Goal: Task Accomplishment & Management: Manage account settings

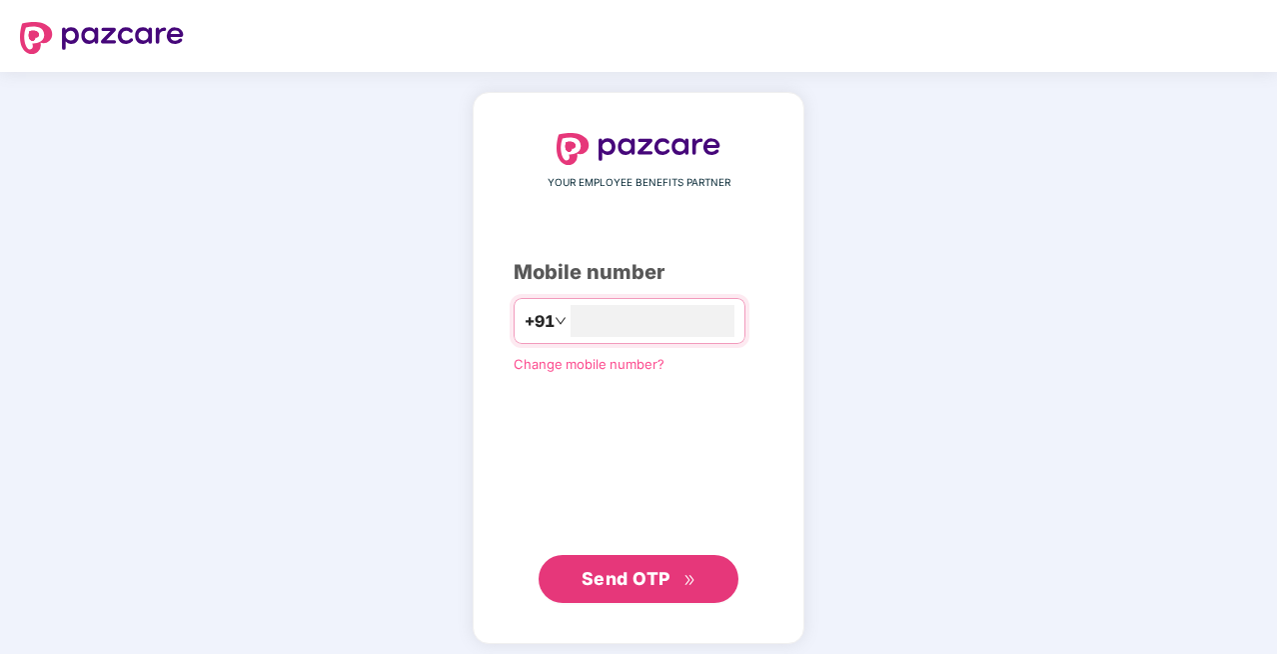
type input "**********"
click at [607, 568] on span "Send OTP" at bounding box center [626, 576] width 89 height 21
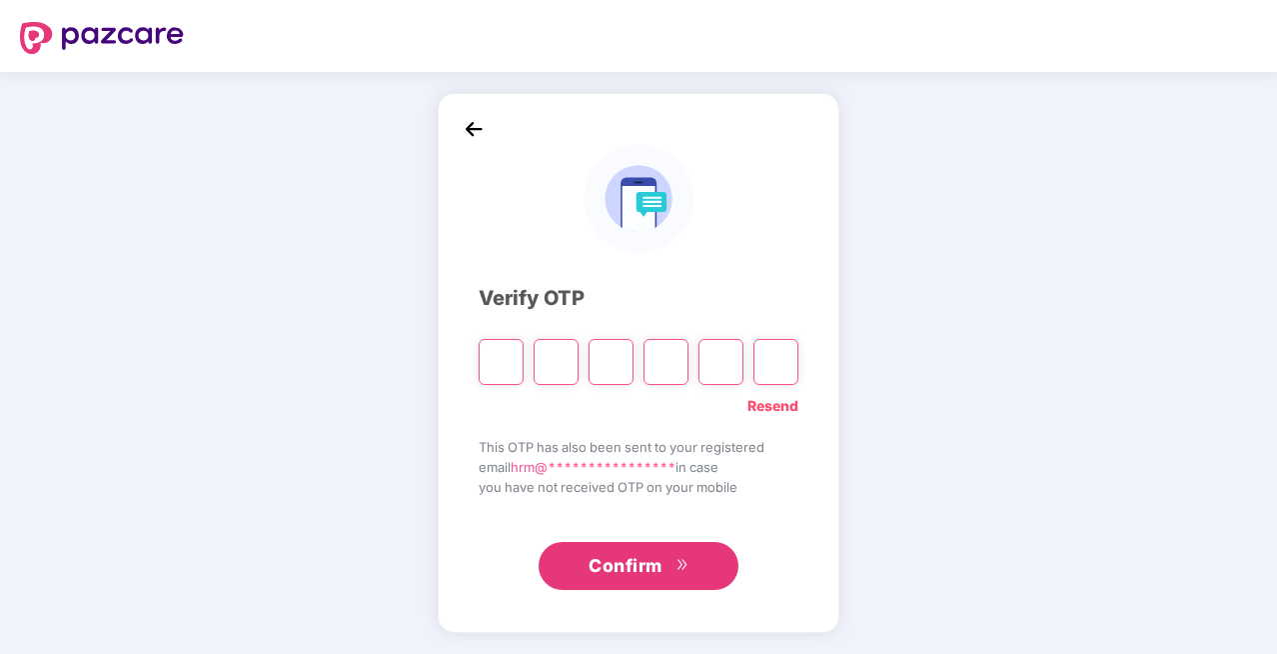
type input "*"
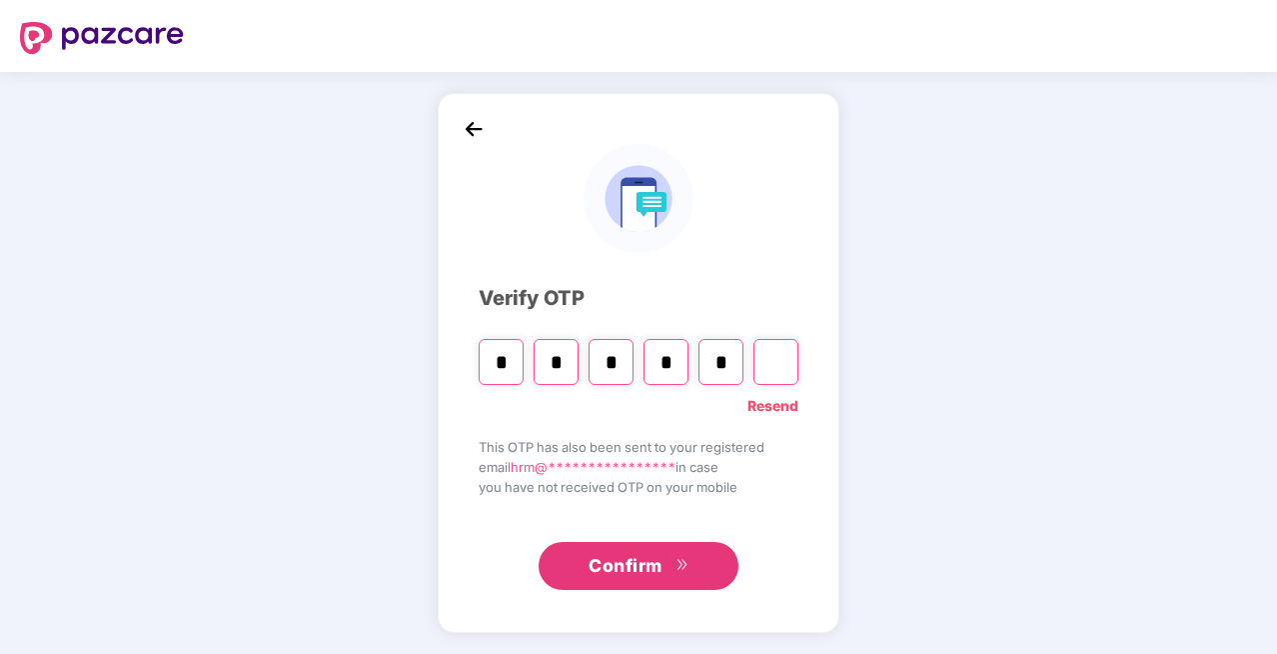
type input "*"
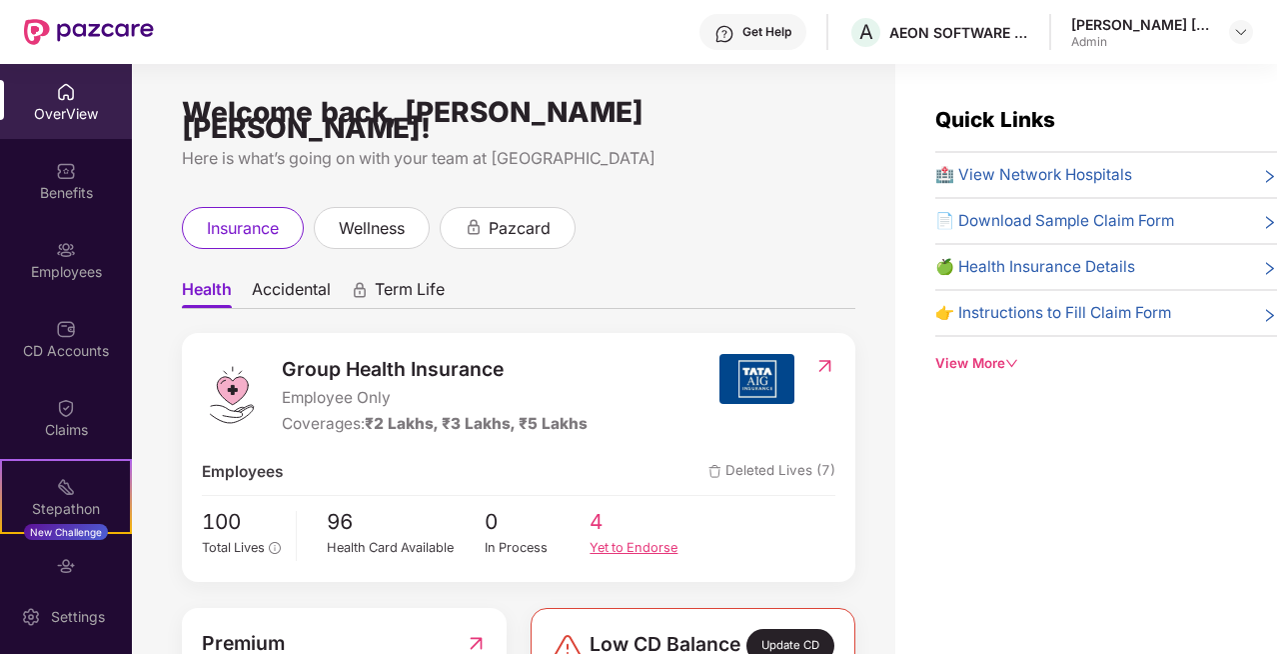
click at [616, 538] on div "Yet to Endorse" at bounding box center [643, 548] width 106 height 20
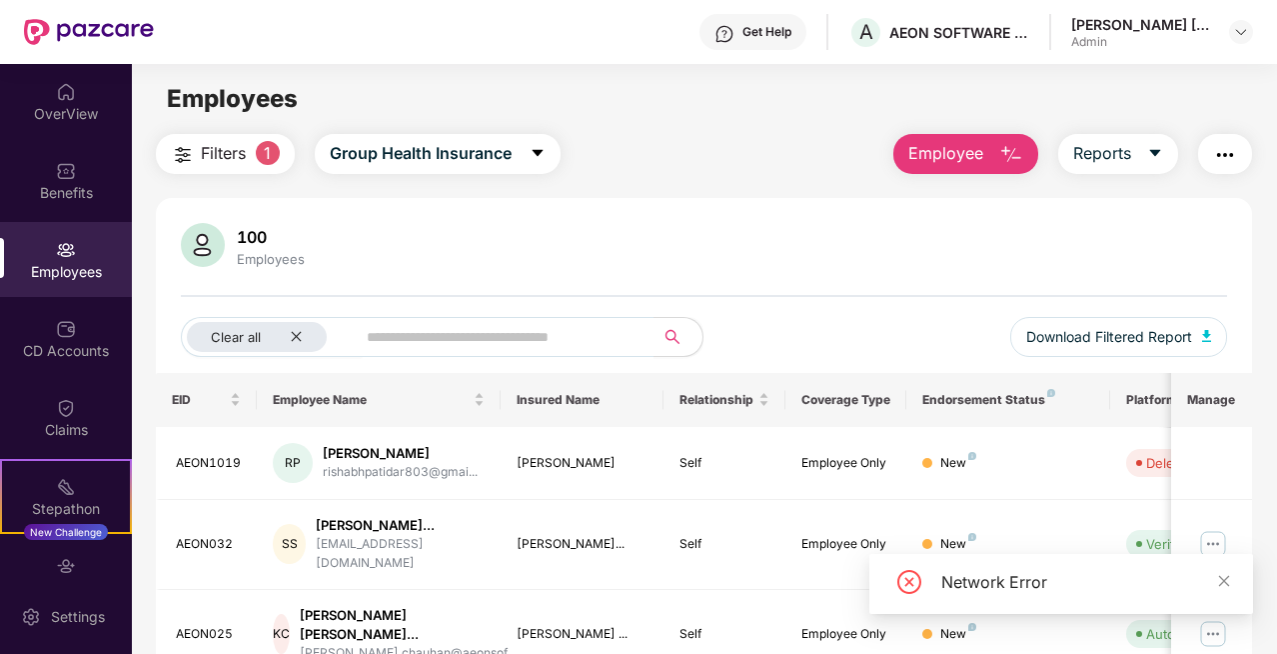
click at [1018, 162] on img "button" at bounding box center [1012, 155] width 24 height 24
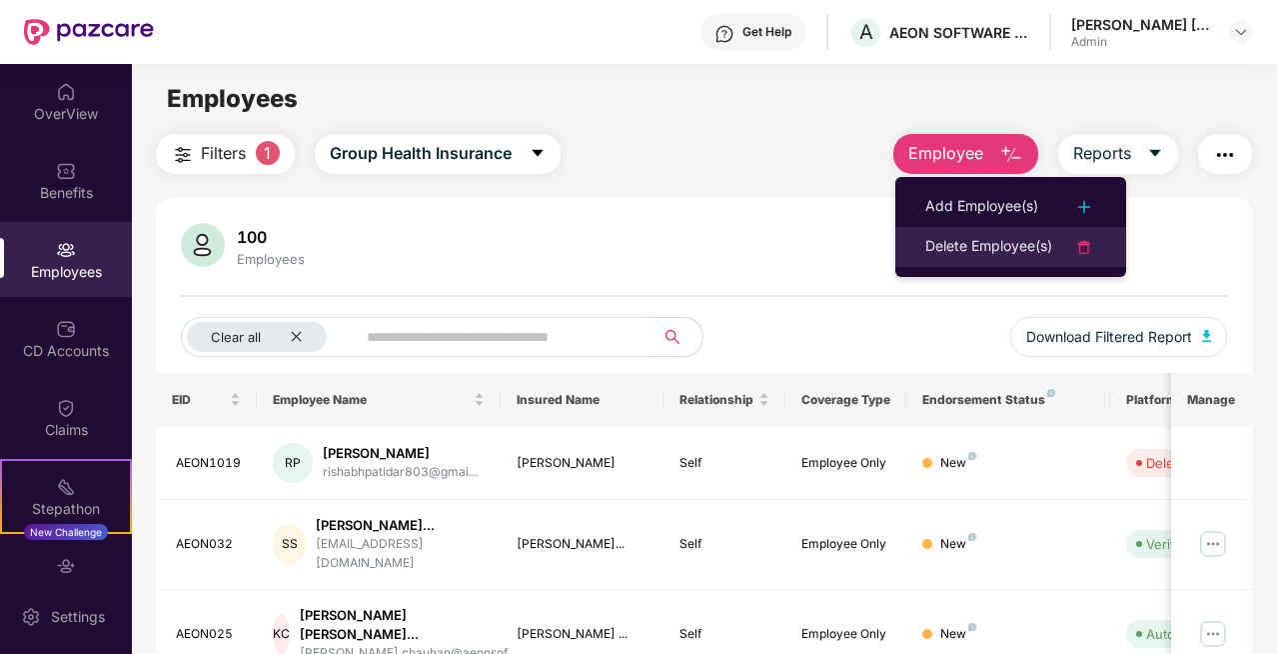
click at [1015, 248] on div "Delete Employee(s)" at bounding box center [989, 247] width 127 height 24
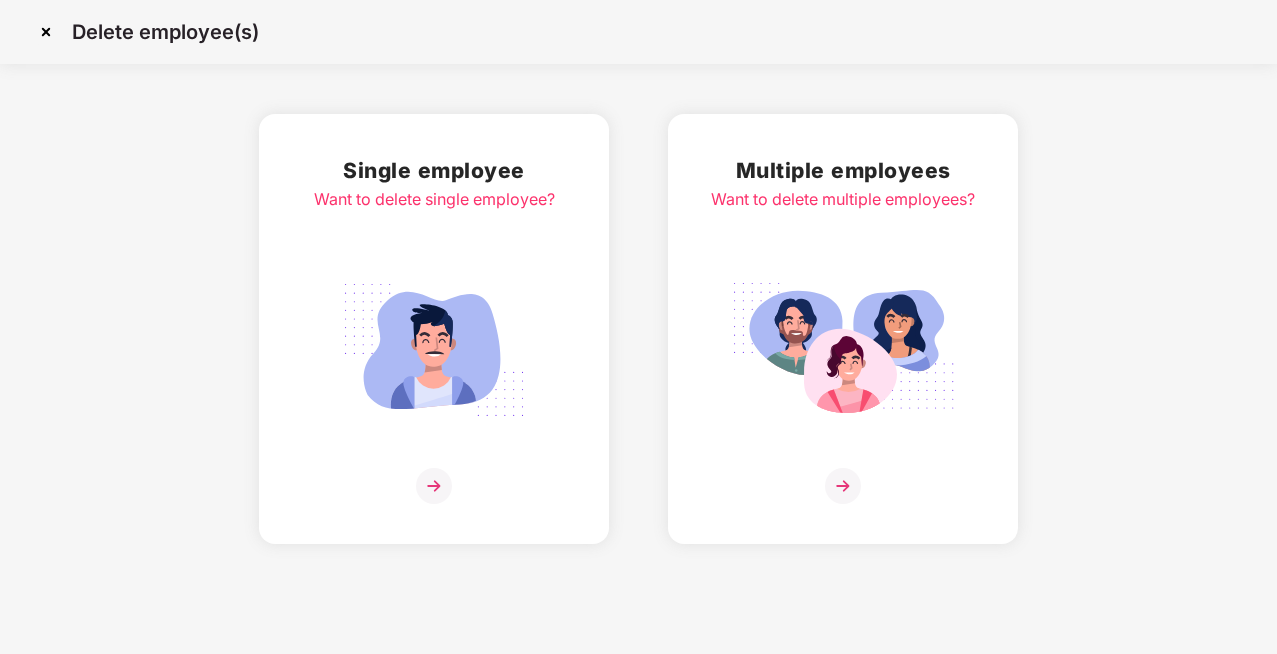
click at [442, 376] on img at bounding box center [434, 350] width 224 height 156
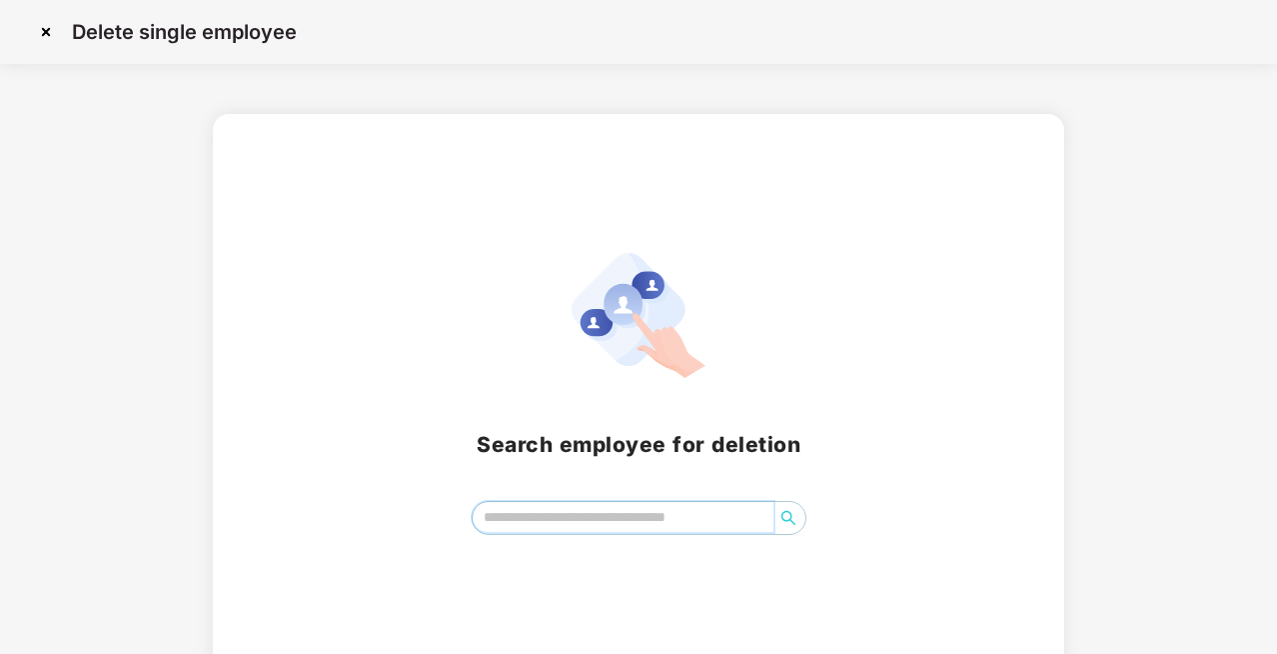
click at [562, 516] on input "search" at bounding box center [623, 517] width 301 height 30
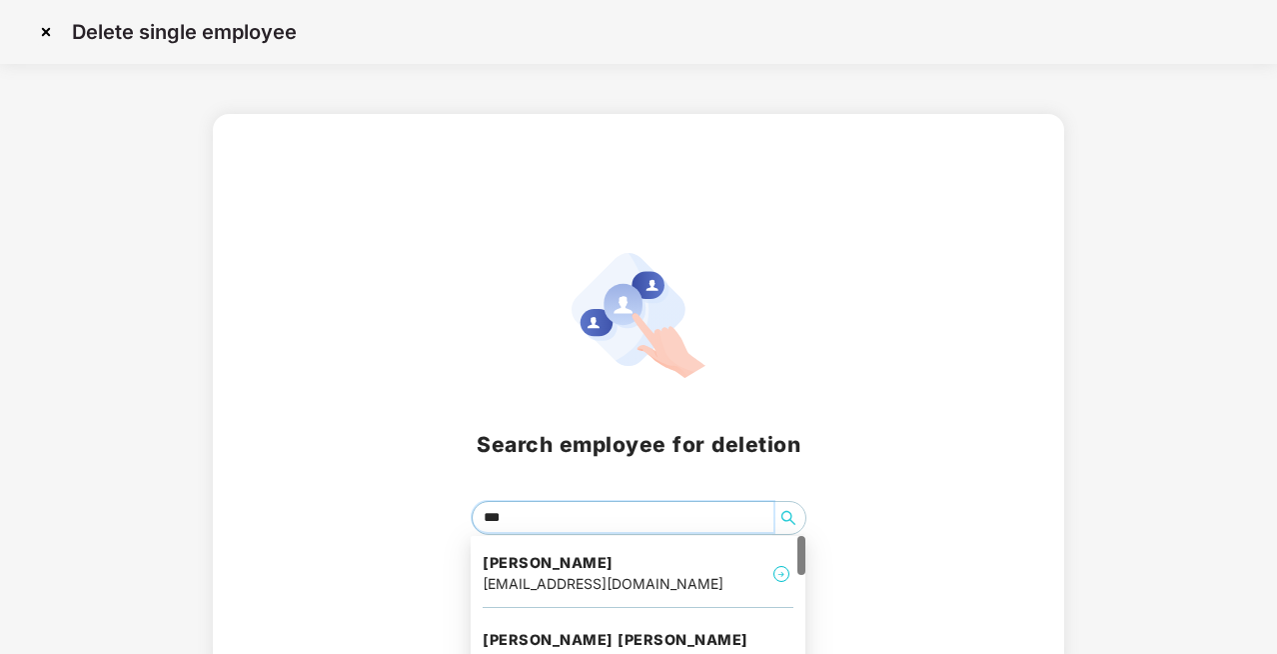
type input "****"
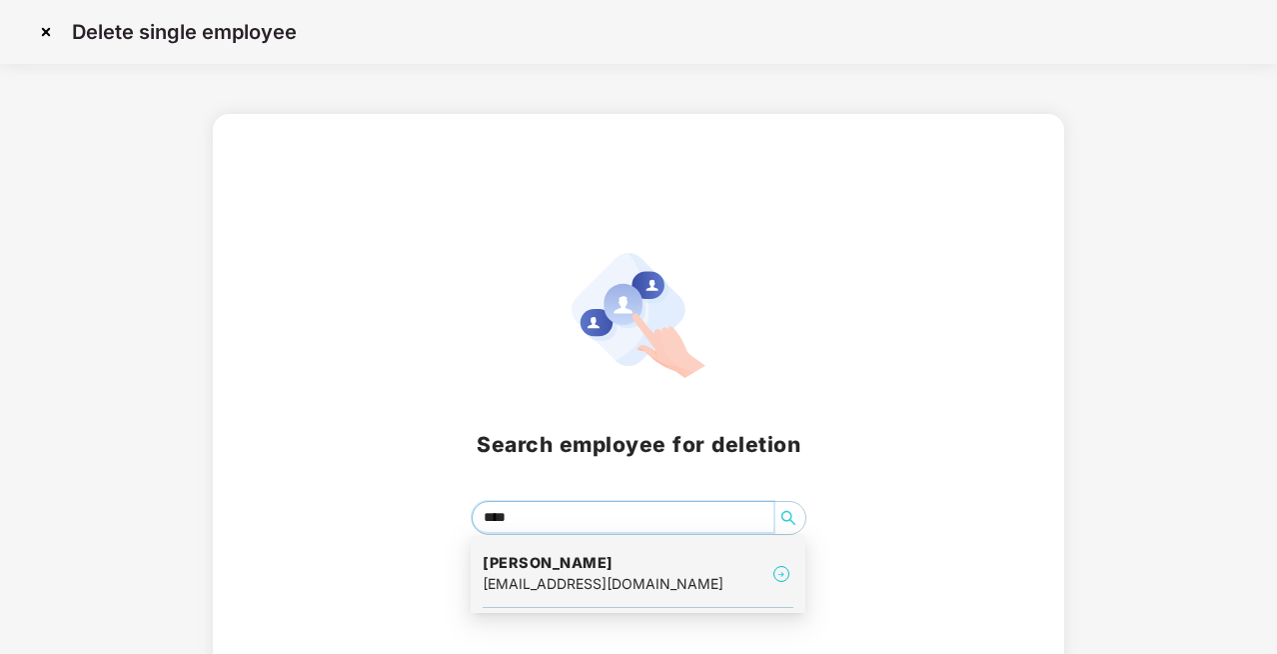
click at [584, 562] on h4 "[PERSON_NAME]" at bounding box center [603, 563] width 241 height 20
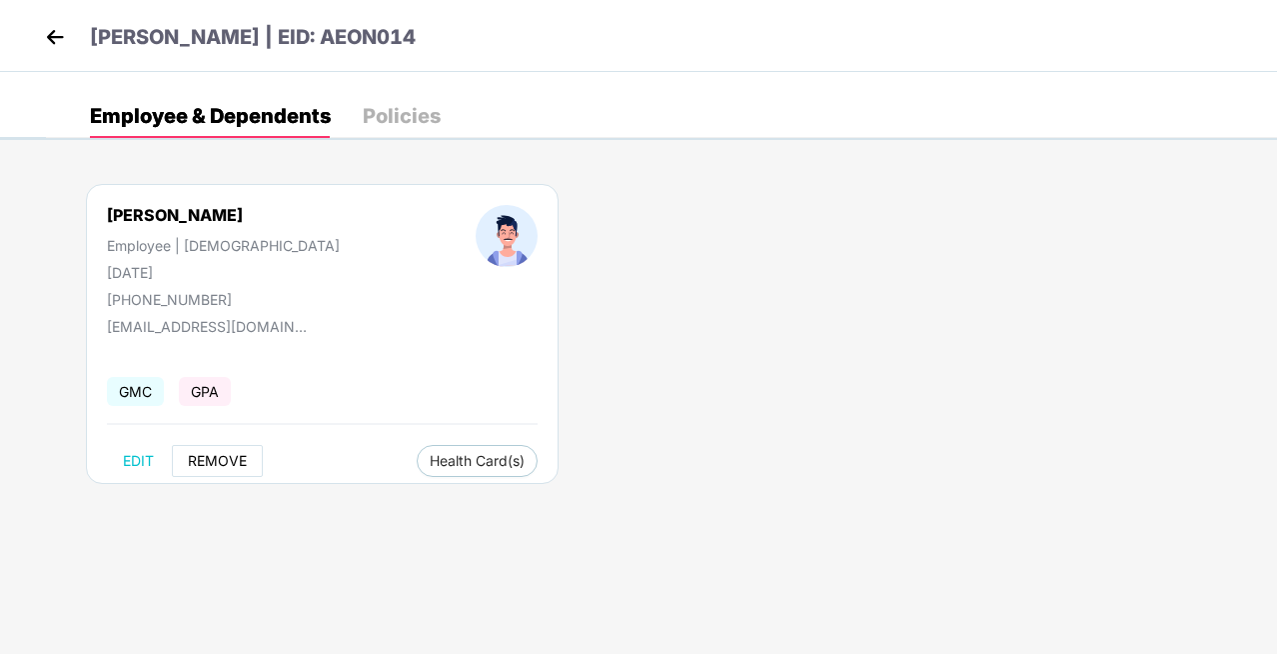
click at [222, 460] on span "REMOVE" at bounding box center [217, 461] width 59 height 16
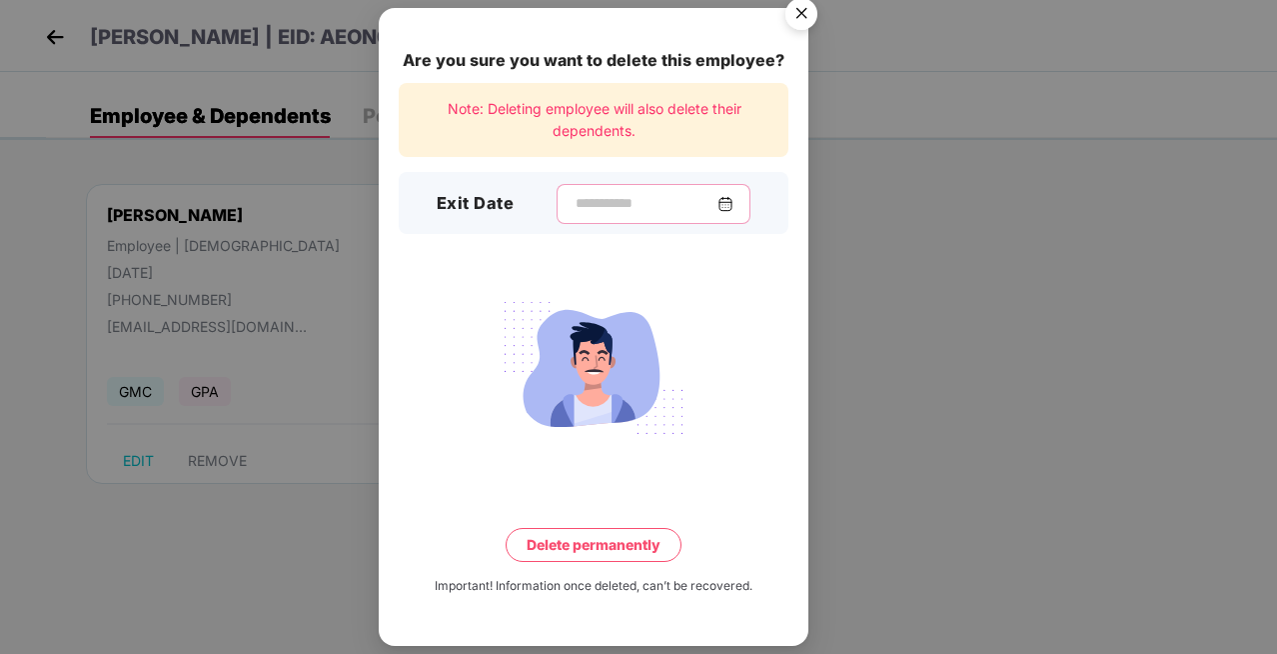
click at [628, 205] on input at bounding box center [646, 203] width 144 height 21
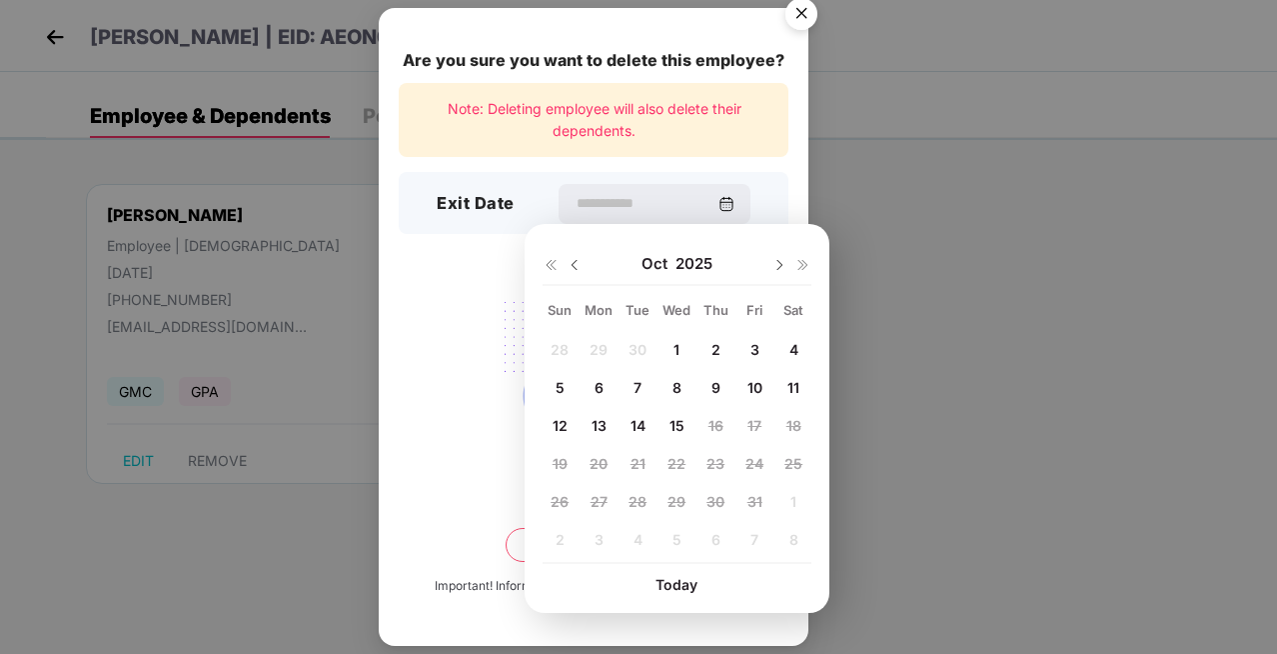
click at [575, 263] on img at bounding box center [575, 265] width 16 height 16
click at [635, 508] on span "30" at bounding box center [638, 501] width 18 height 17
type input "**********"
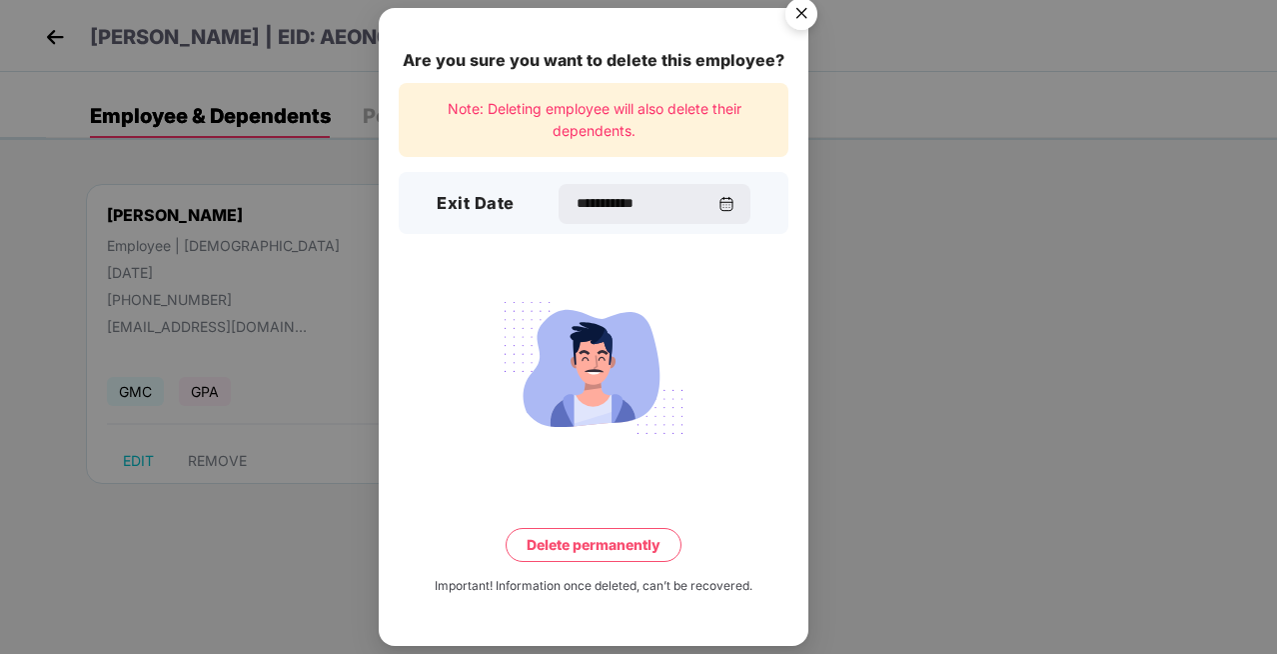
click at [622, 545] on button "Delete permanently" at bounding box center [594, 545] width 176 height 34
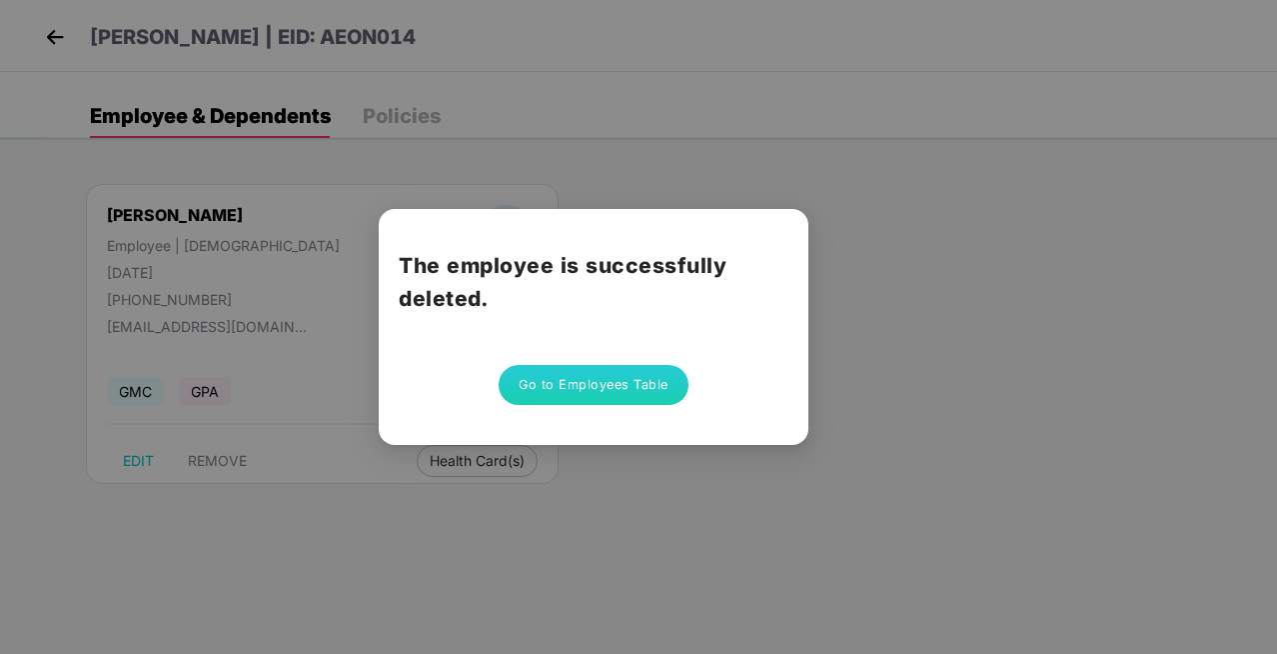
click at [638, 388] on button "Go to Employees Table" at bounding box center [594, 385] width 190 height 40
